Goal: Book appointment/travel/reservation

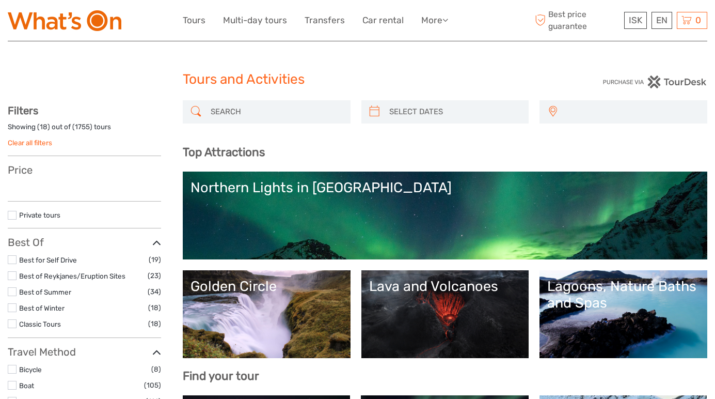
select select
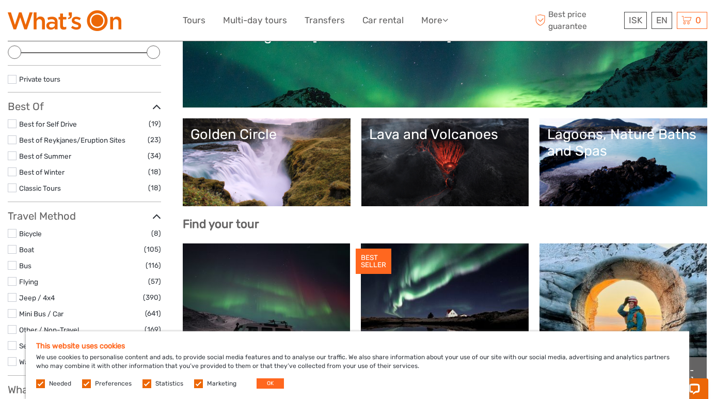
click at [576, 178] on link "Lagoons, Nature Baths and Spas" at bounding box center [623, 162] width 152 height 72
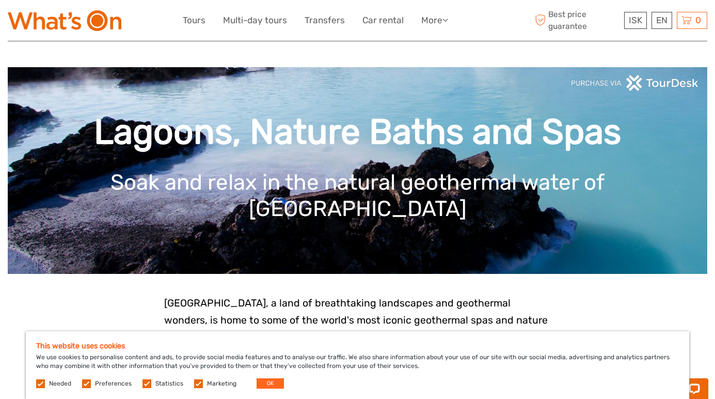
click at [263, 382] on button "OK" at bounding box center [270, 383] width 27 height 10
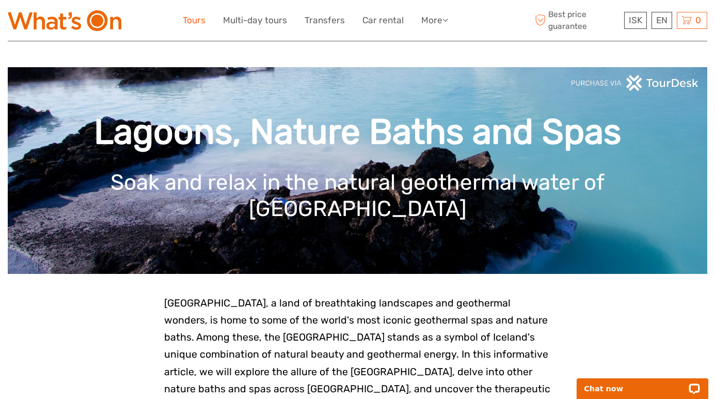
click at [200, 18] on link "Tours" at bounding box center [194, 20] width 23 height 15
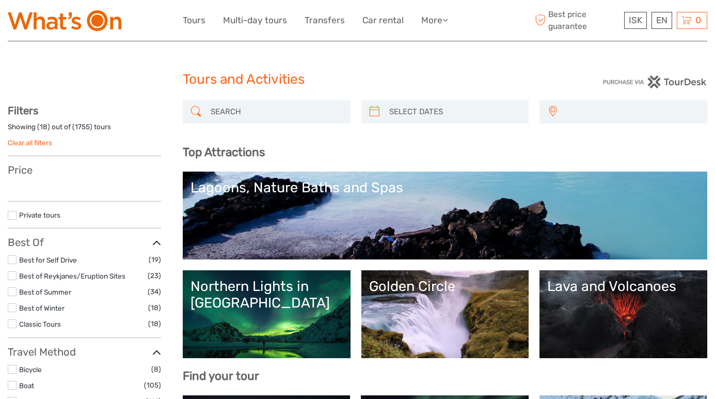
select select
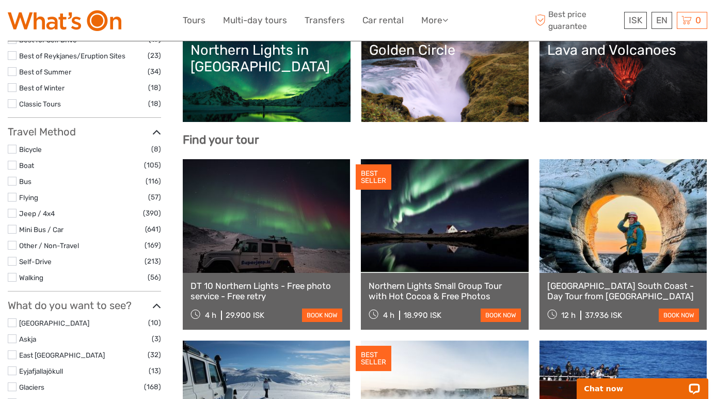
scroll to position [275, 0]
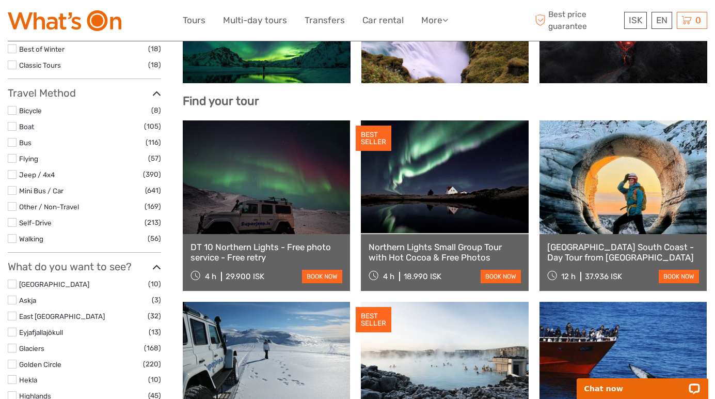
click at [631, 79] on div "Lava and Volcanoes" at bounding box center [624, 39] width 168 height 88
click at [604, 69] on link "Lava and Volcanoes" at bounding box center [623, 39] width 152 height 72
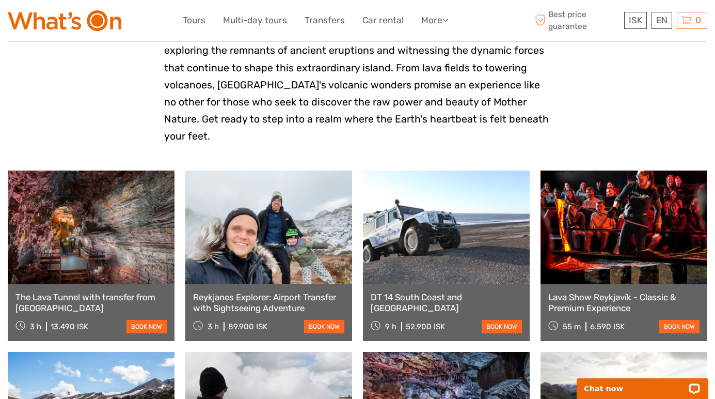
scroll to position [309, 0]
